Goal: Task Accomplishment & Management: Complete application form

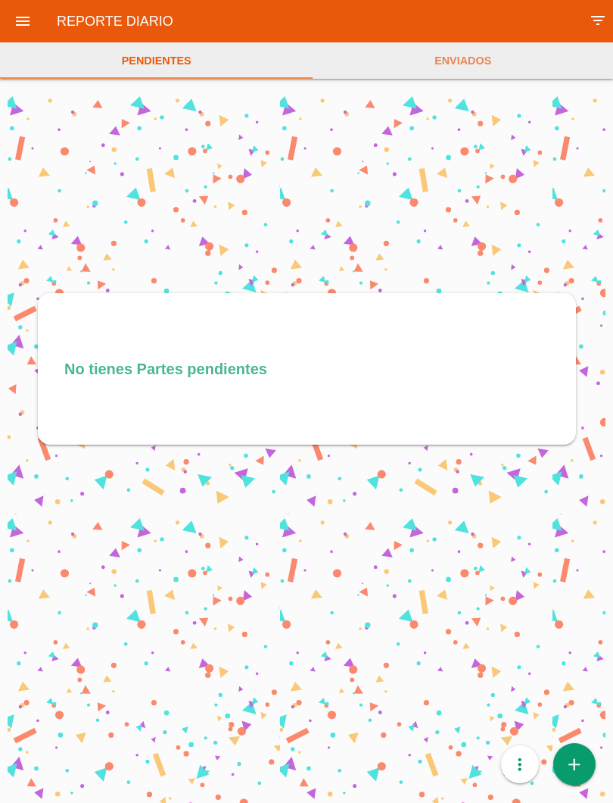
click at [585, 760] on link "add" at bounding box center [575, 764] width 42 height 42
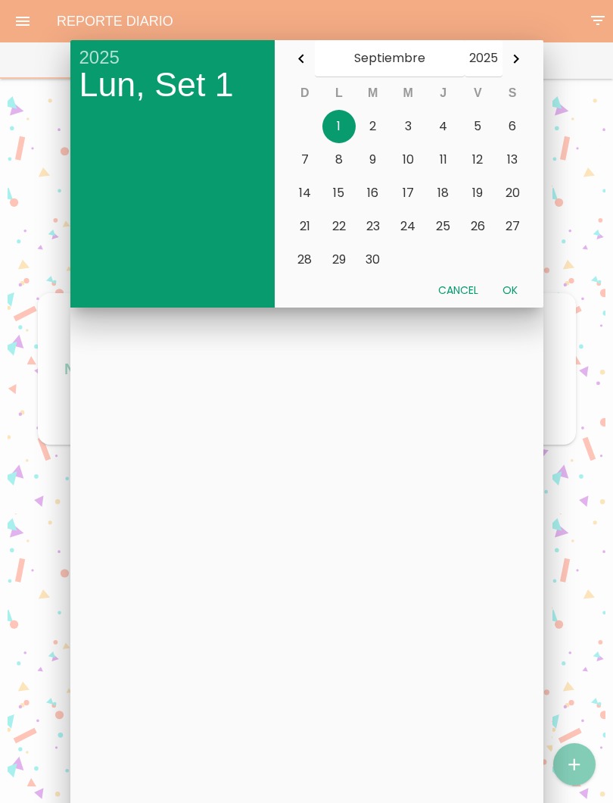
click at [516, 289] on button "Ok" at bounding box center [510, 289] width 39 height 27
type input "[DATE]"
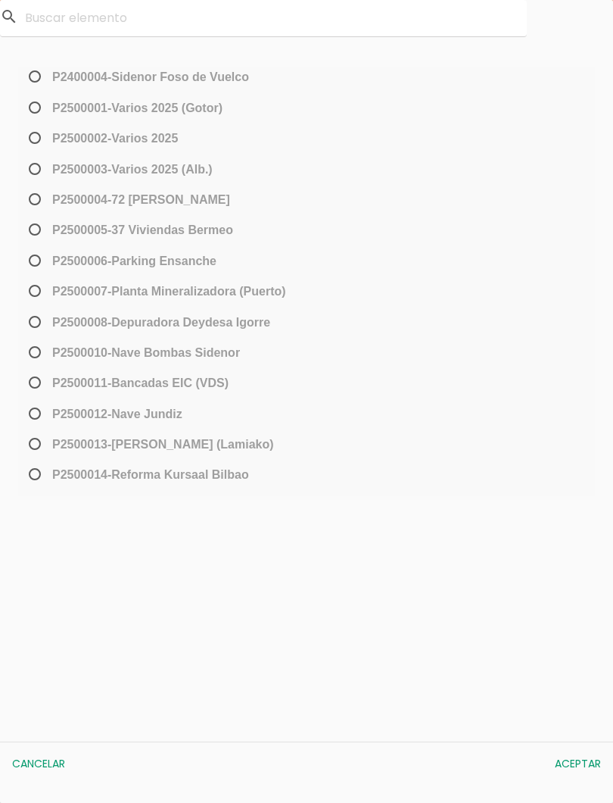
click at [43, 444] on span "P2500013-[PERSON_NAME] (Lamiako)" at bounding box center [150, 444] width 248 height 19
click at [36, 444] on input "P2500013-[PERSON_NAME] (Lamiako)" at bounding box center [31, 450] width 10 height 24
radio input "true"
click at [588, 765] on button "Aceptar" at bounding box center [577, 763] width 61 height 27
select select "96"
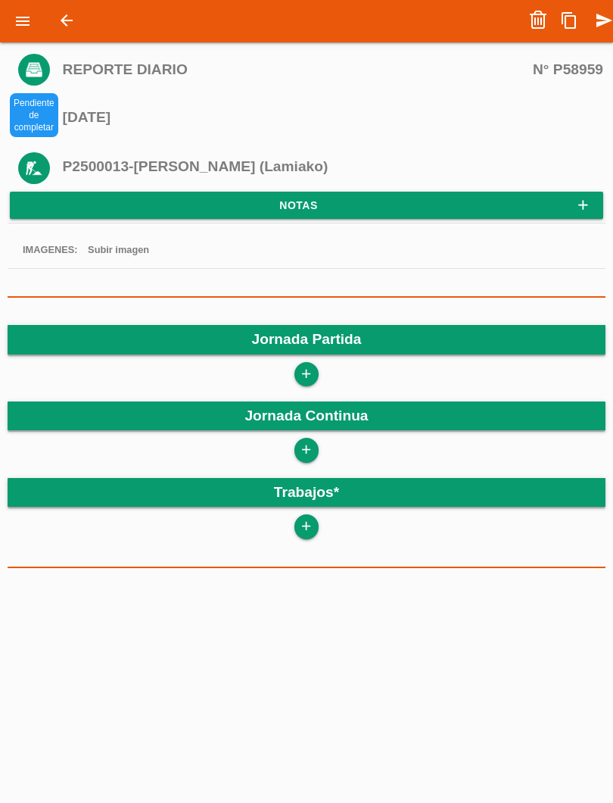
click at [313, 375] on icon "add" at bounding box center [306, 374] width 14 height 24
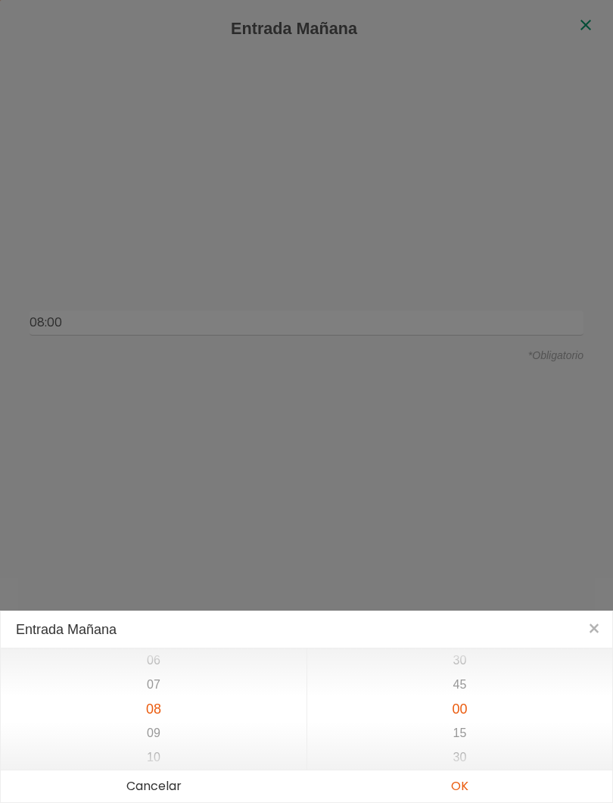
click at [477, 795] on button "OK" at bounding box center [460, 786] width 306 height 32
click at [469, 787] on button "OK" at bounding box center [460, 786] width 306 height 32
click at [466, 788] on button "OK" at bounding box center [460, 786] width 306 height 32
click at [466, 784] on button "OK" at bounding box center [460, 786] width 306 height 32
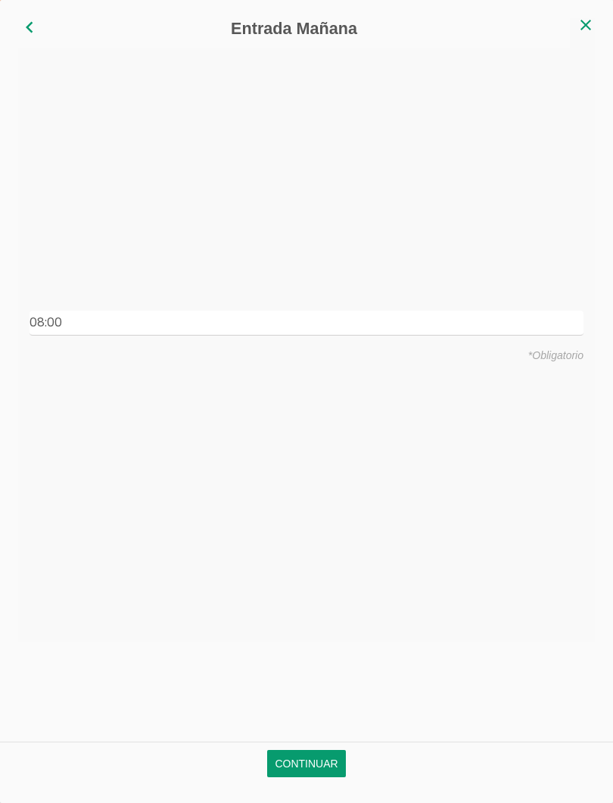
type input "08:00"
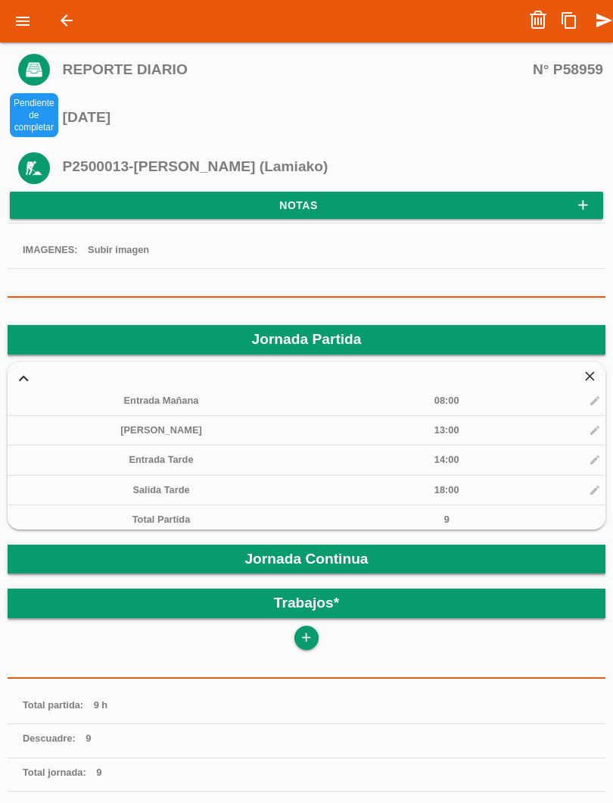
scroll to position [261, 0]
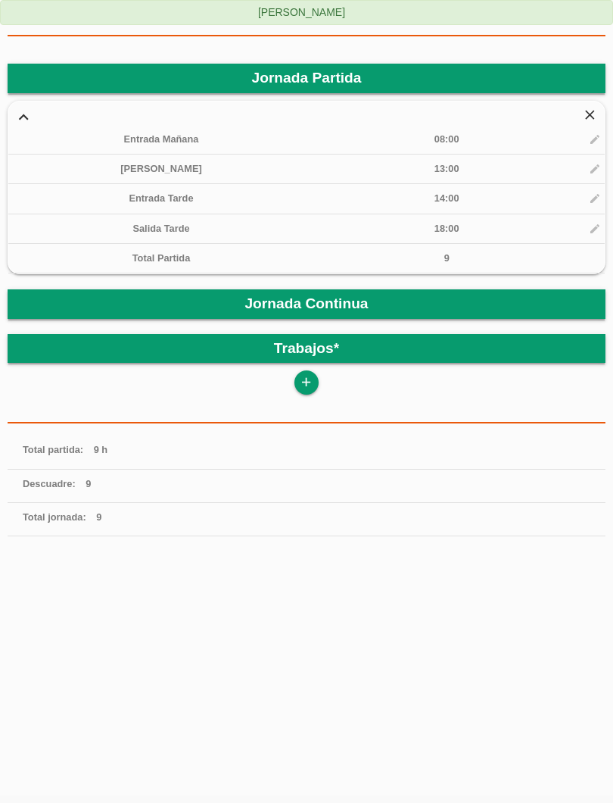
click at [313, 376] on icon "add" at bounding box center [306, 382] width 14 height 24
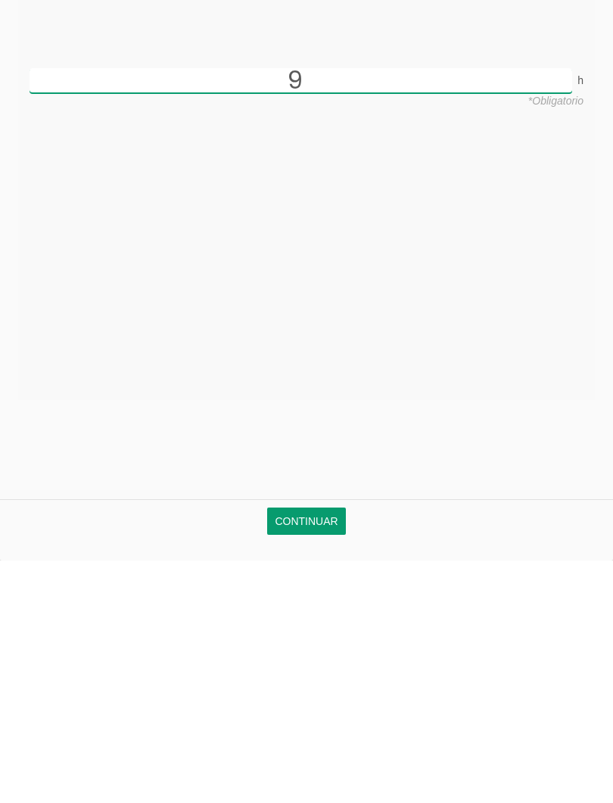
scroll to position [143, 0]
type input "9"
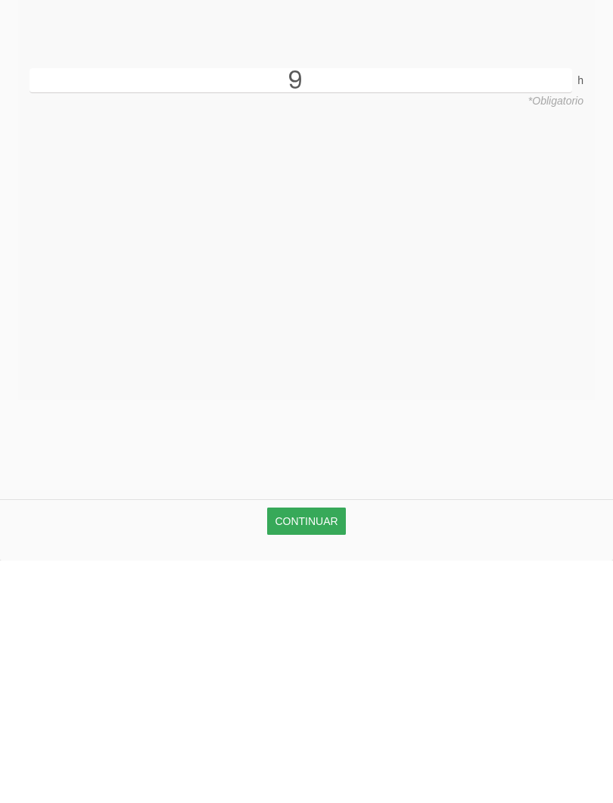
click at [323, 750] on link "Continuar" at bounding box center [306, 763] width 78 height 27
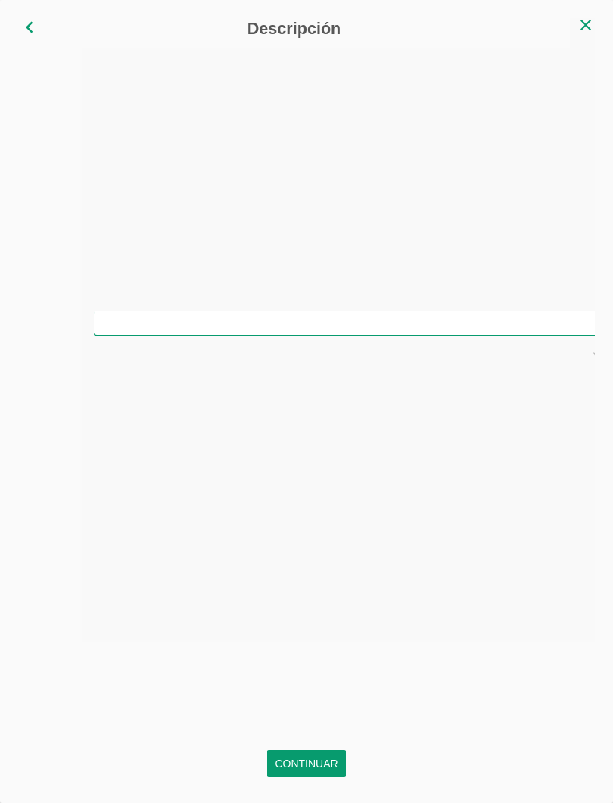
scroll to position [0, 0]
click at [382, 318] on input "text" at bounding box center [307, 322] width 554 height 25
type input "Montar vigas y encepados"
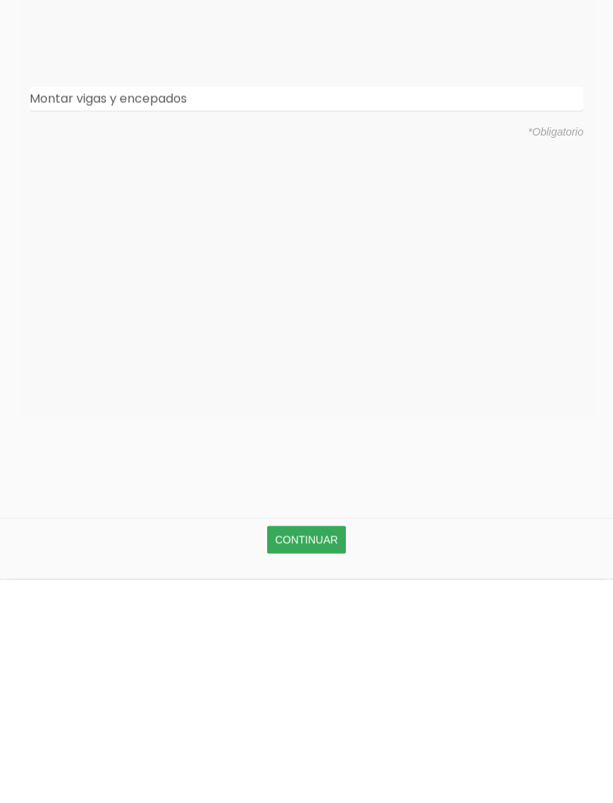
click at [326, 750] on link "Continuar" at bounding box center [306, 763] width 78 height 27
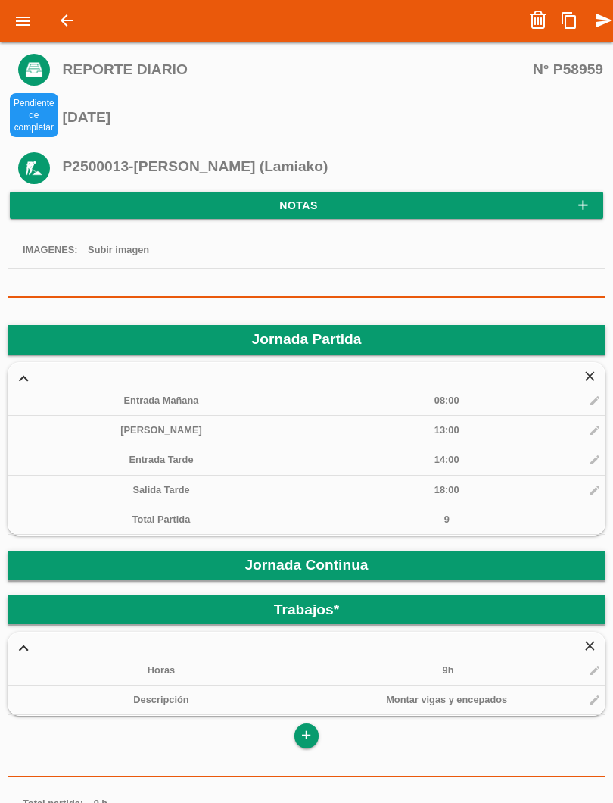
click at [601, 21] on icon "send" at bounding box center [604, 20] width 18 height 30
